Goal: Task Accomplishment & Management: Complete application form

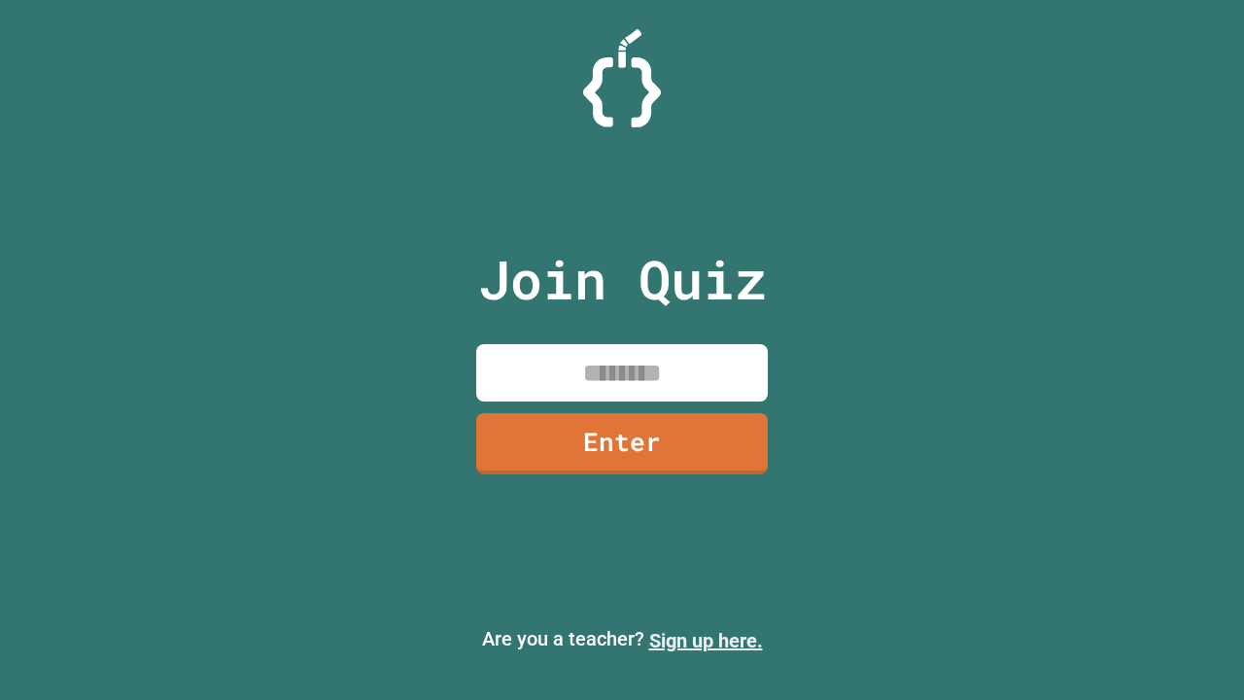
click at [705, 640] on link "Sign up here." at bounding box center [706, 640] width 114 height 23
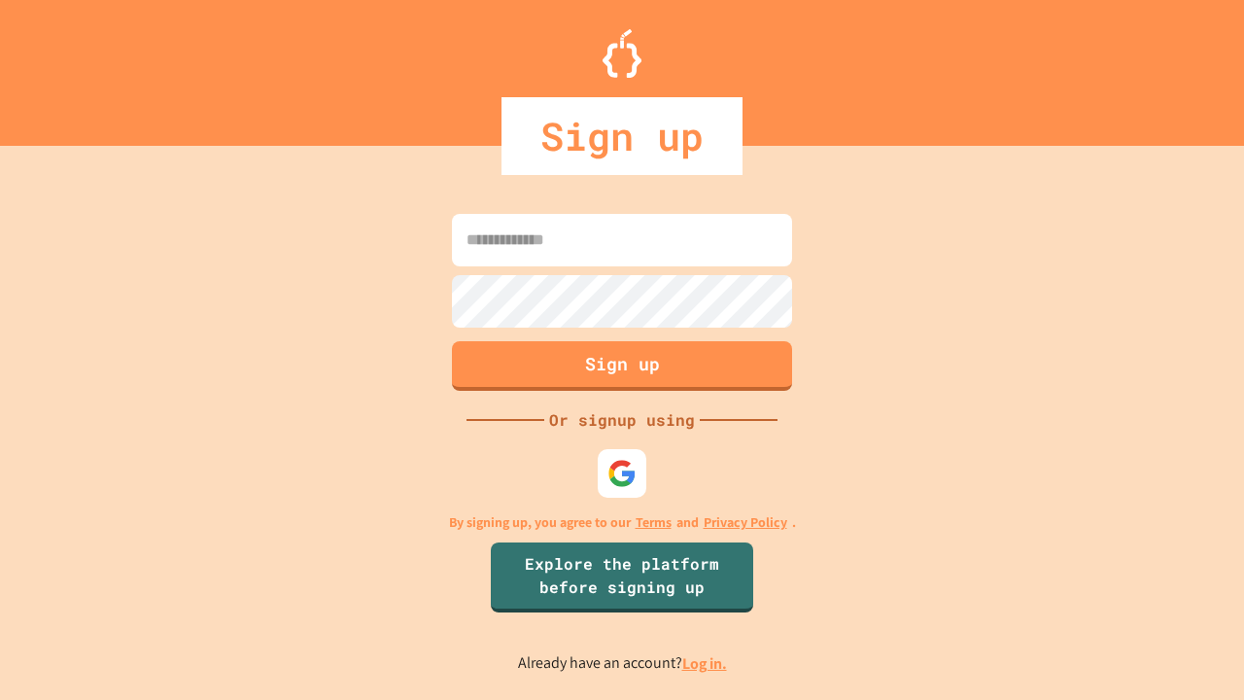
click at [705, 663] on link "Log in." at bounding box center [704, 663] width 45 height 20
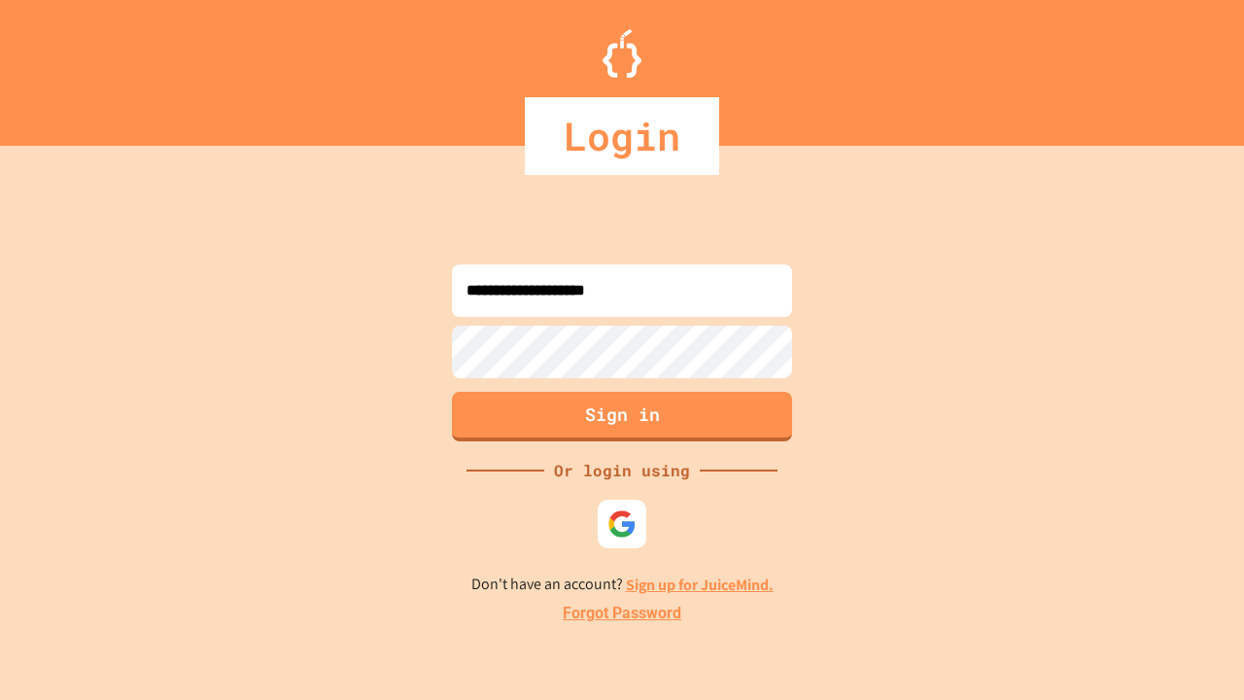
type input "**********"
